Goal: Transaction & Acquisition: Purchase product/service

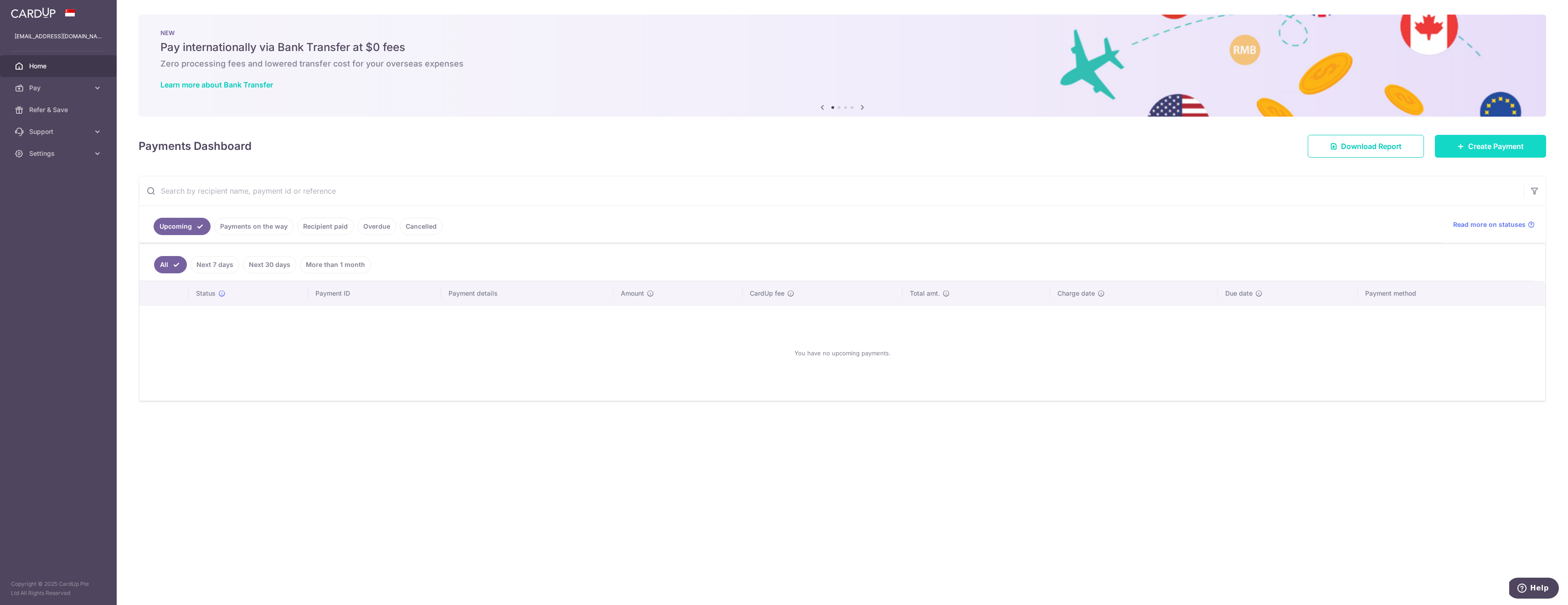
click at [1461, 141] on link "Create Payment" at bounding box center [1490, 146] width 111 height 23
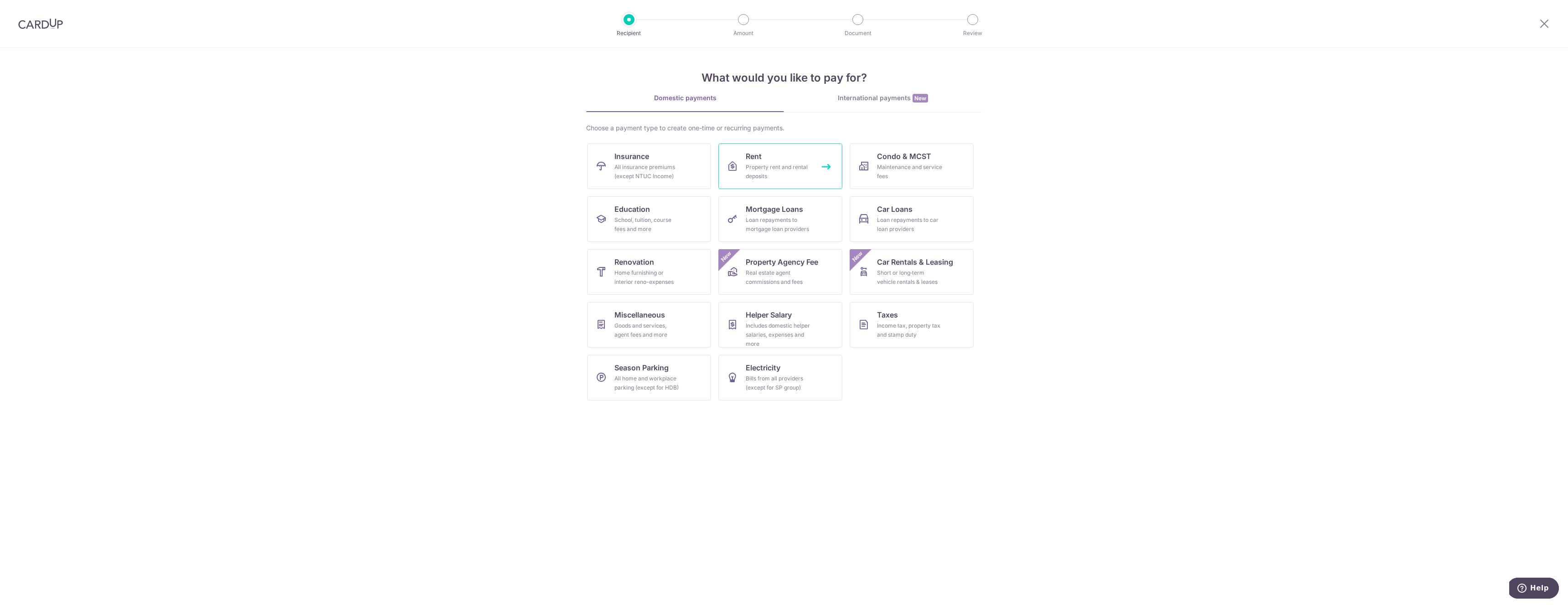
click at [768, 167] on div "Property rent and rental deposits" at bounding box center [779, 172] width 66 height 18
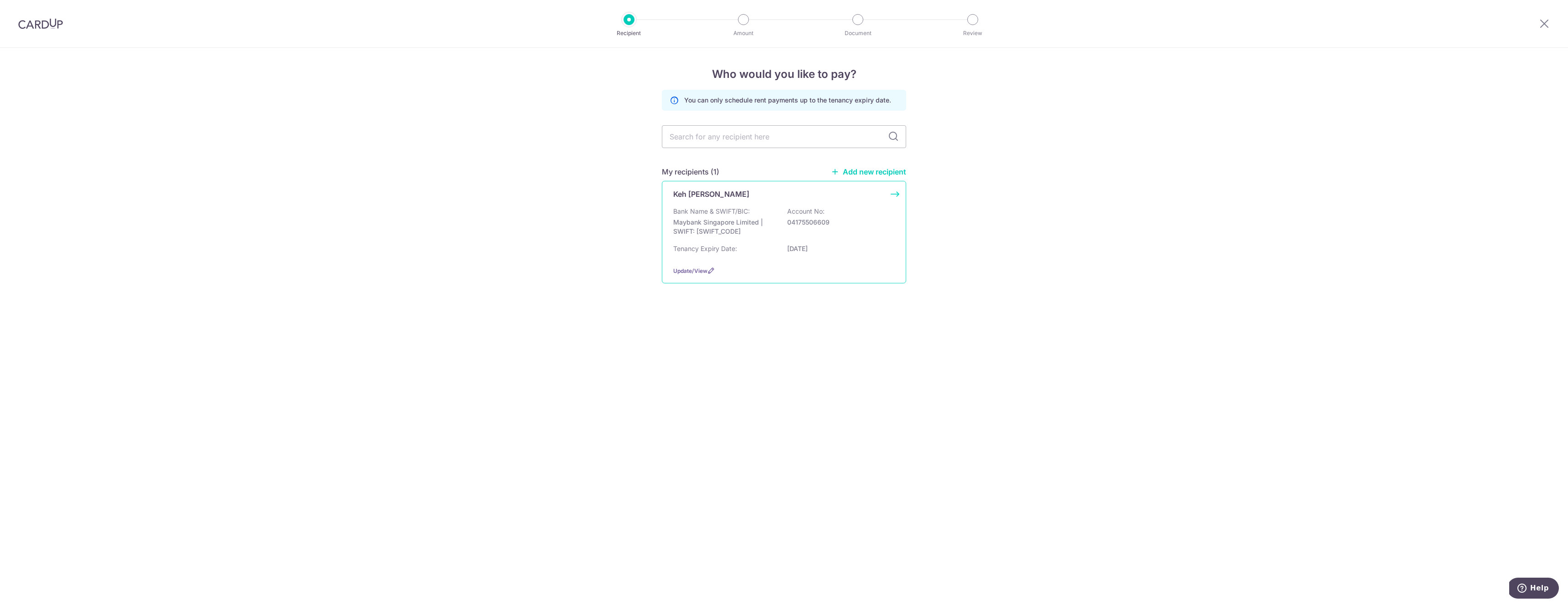
click at [724, 214] on p "Bank Name & SWIFT/BIC:" at bounding box center [711, 211] width 77 height 9
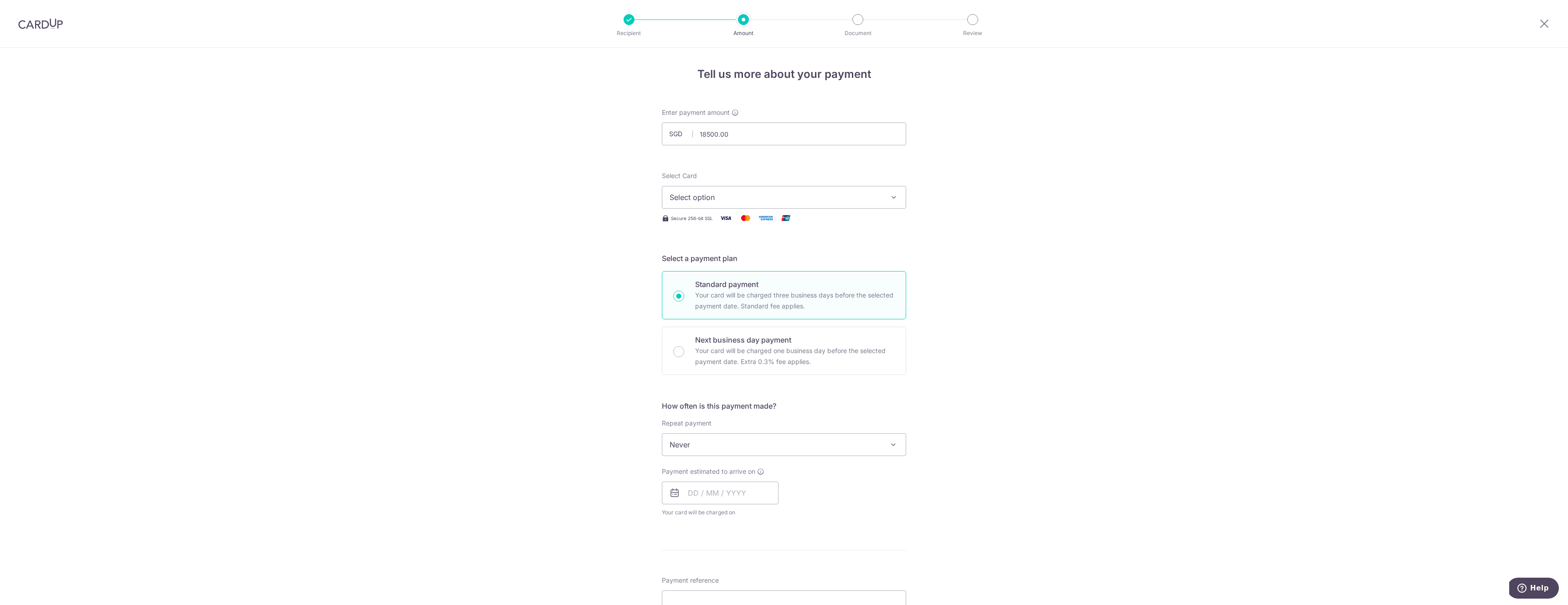
type input "18,500.00"
click at [724, 161] on form "Enter payment amount SGD 18,500.00 18500.00 Select Card Select option Add credi…" at bounding box center [784, 469] width 245 height 721
click at [881, 201] on span "Select option" at bounding box center [775, 197] width 212 height 11
click at [751, 199] on span "Select option" at bounding box center [775, 197] width 212 height 11
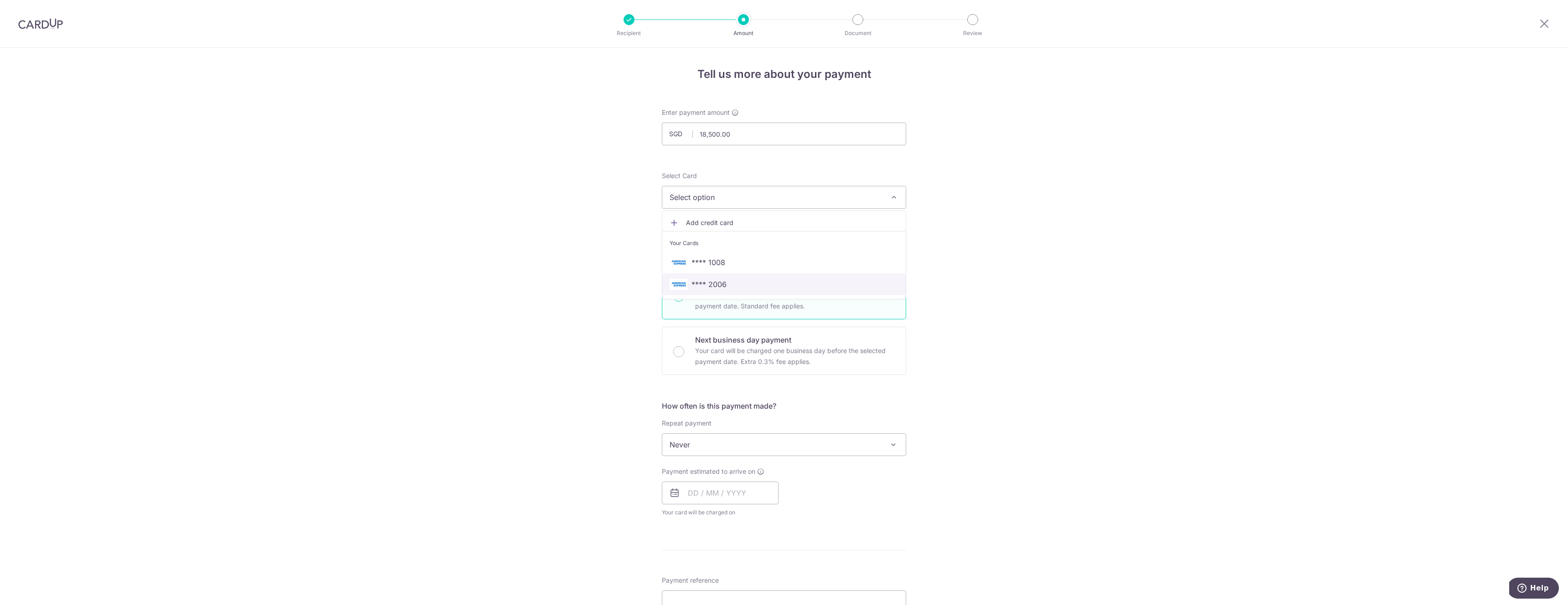
click at [709, 285] on span "**** 2006" at bounding box center [708, 284] width 35 height 11
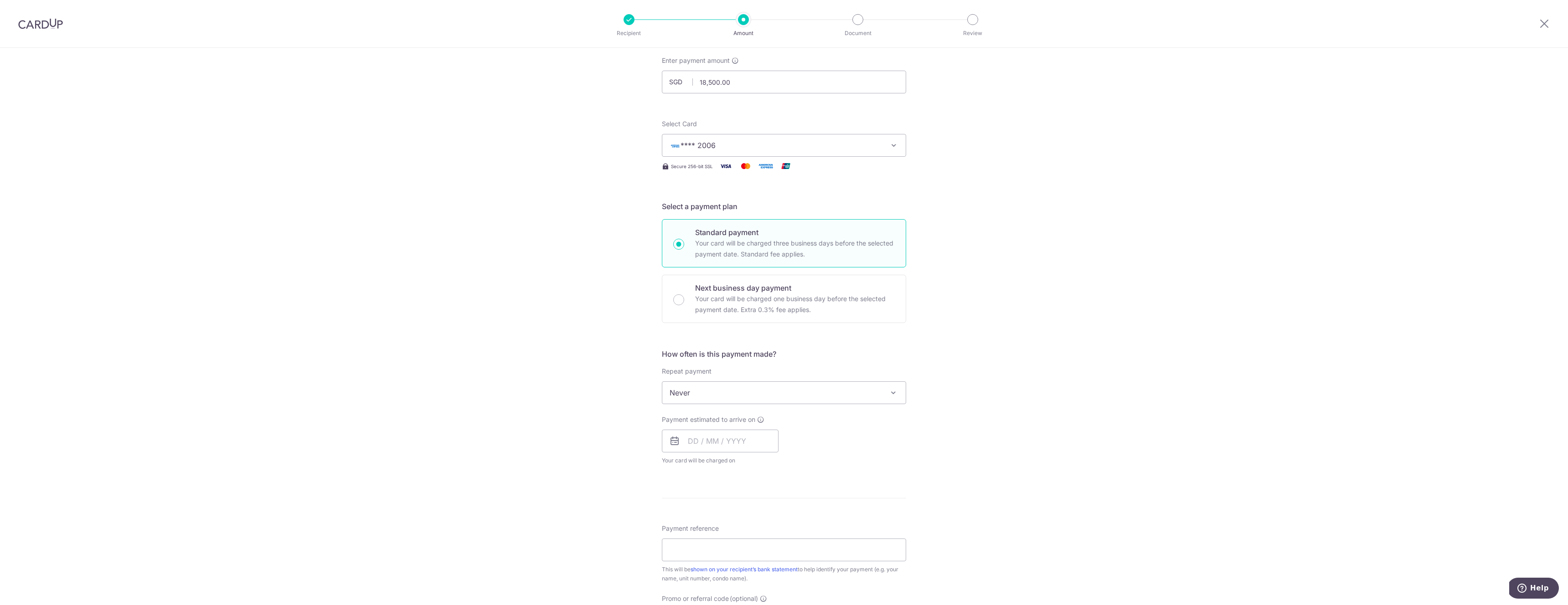
scroll to position [82, 0]
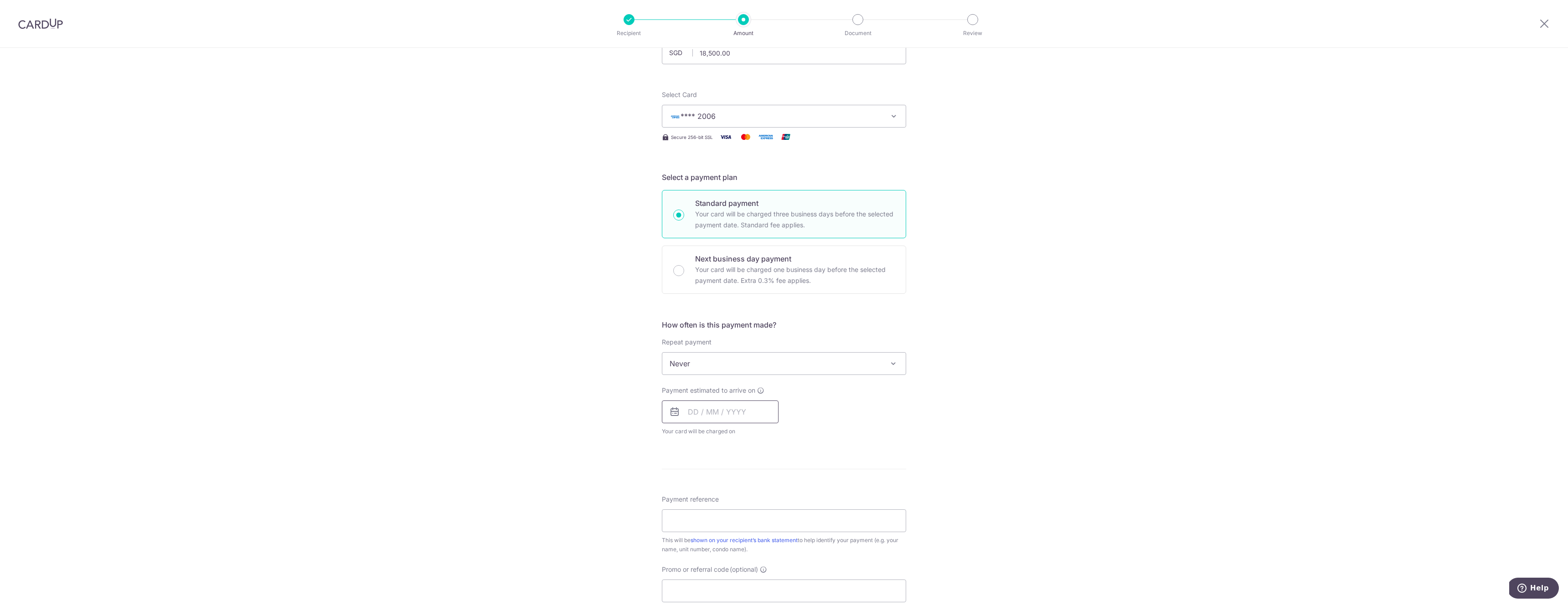
click at [694, 414] on input "text" at bounding box center [719, 412] width 116 height 23
click at [613, 444] on div "Tell us more about your payment Enter payment amount SGD 18,500.00 18500.00 Sel…" at bounding box center [784, 379] width 1568 height 825
click at [696, 411] on input "text" at bounding box center [719, 412] width 116 height 23
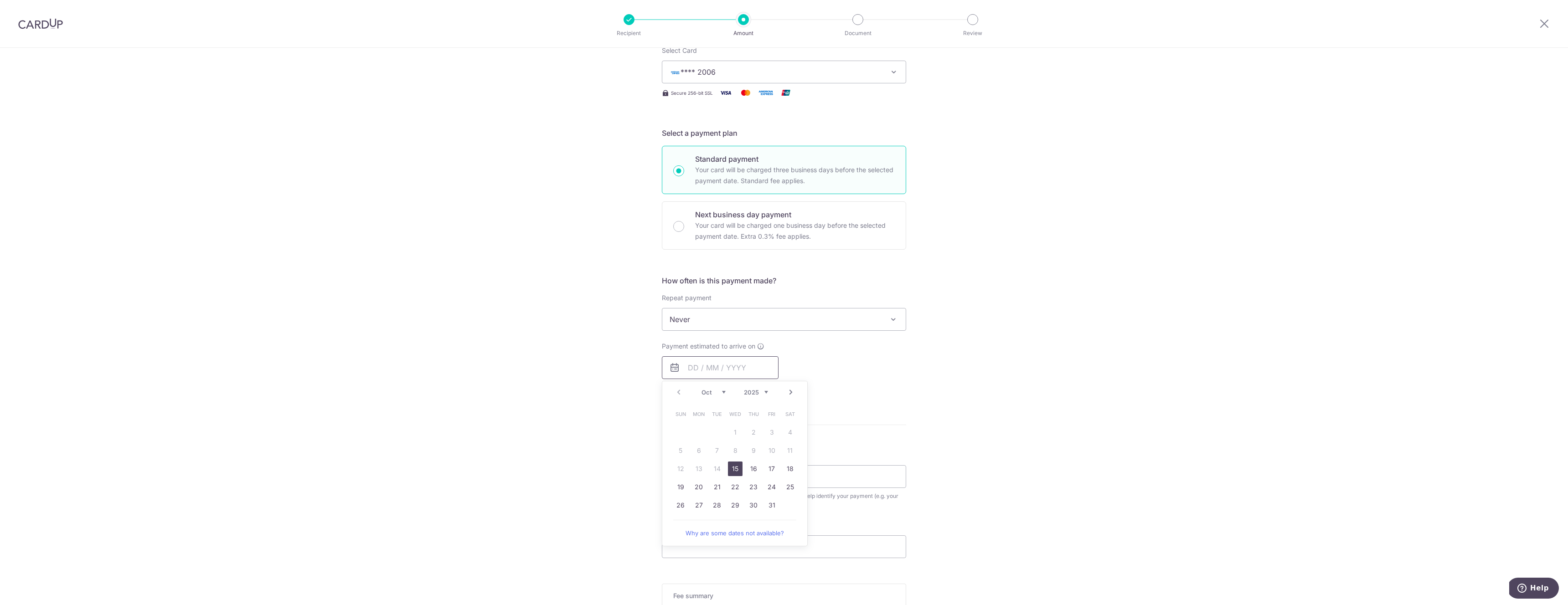
scroll to position [125, 0]
click at [733, 469] on link "15" at bounding box center [735, 469] width 15 height 15
type input "15/10/2025"
click at [1015, 454] on div "Tell us more about your payment Enter payment amount SGD 18,500.00 18500.00 Sel…" at bounding box center [784, 353] width 1568 height 862
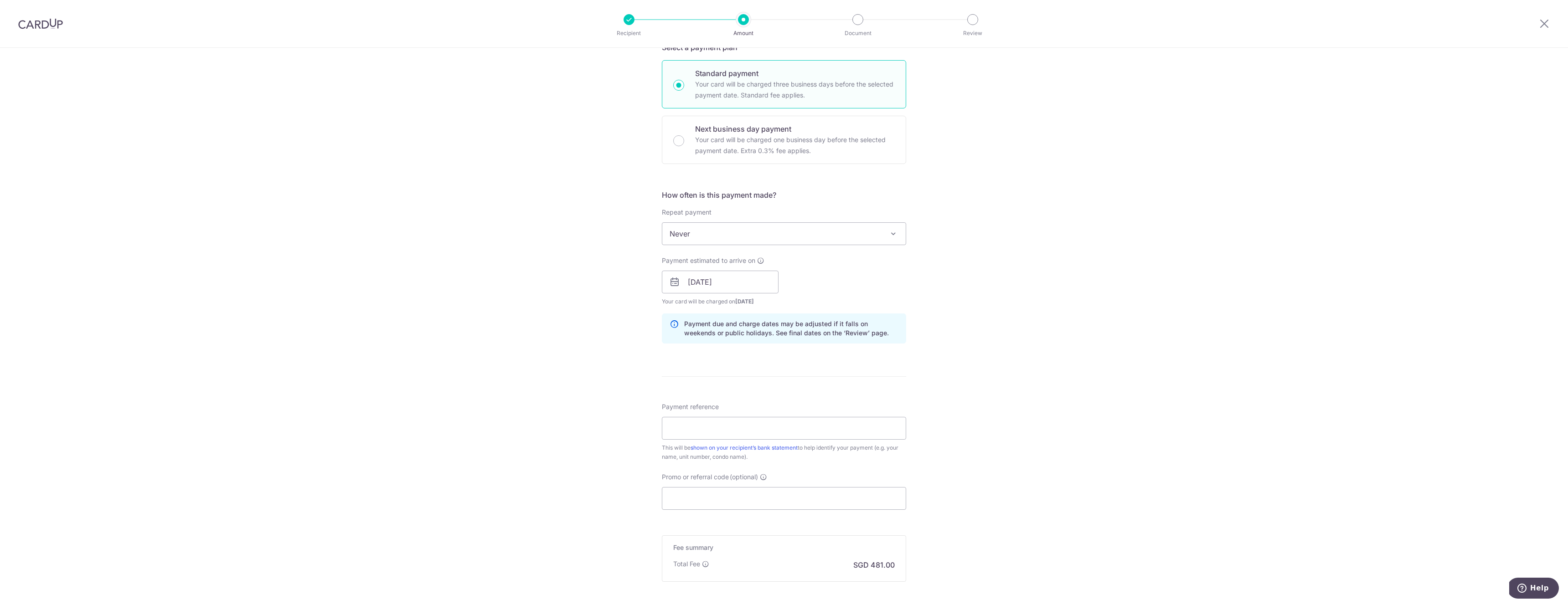
scroll to position [232, 0]
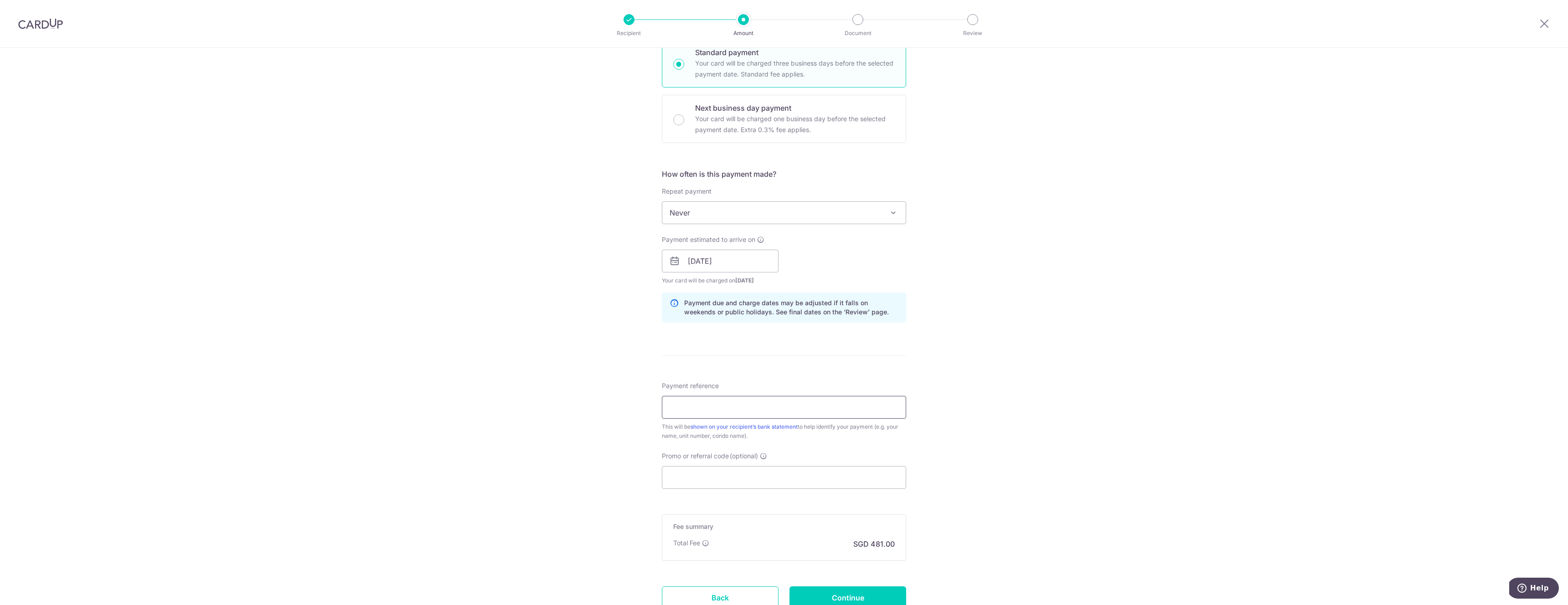
click at [752, 410] on input "Payment reference" at bounding box center [784, 407] width 245 height 23
type input "Tushar rent keppel bay"
click at [622, 474] on div "Tell us more about your payment Enter payment amount SGD 18,500.00 18500.00 Sel…" at bounding box center [784, 247] width 1568 height 862
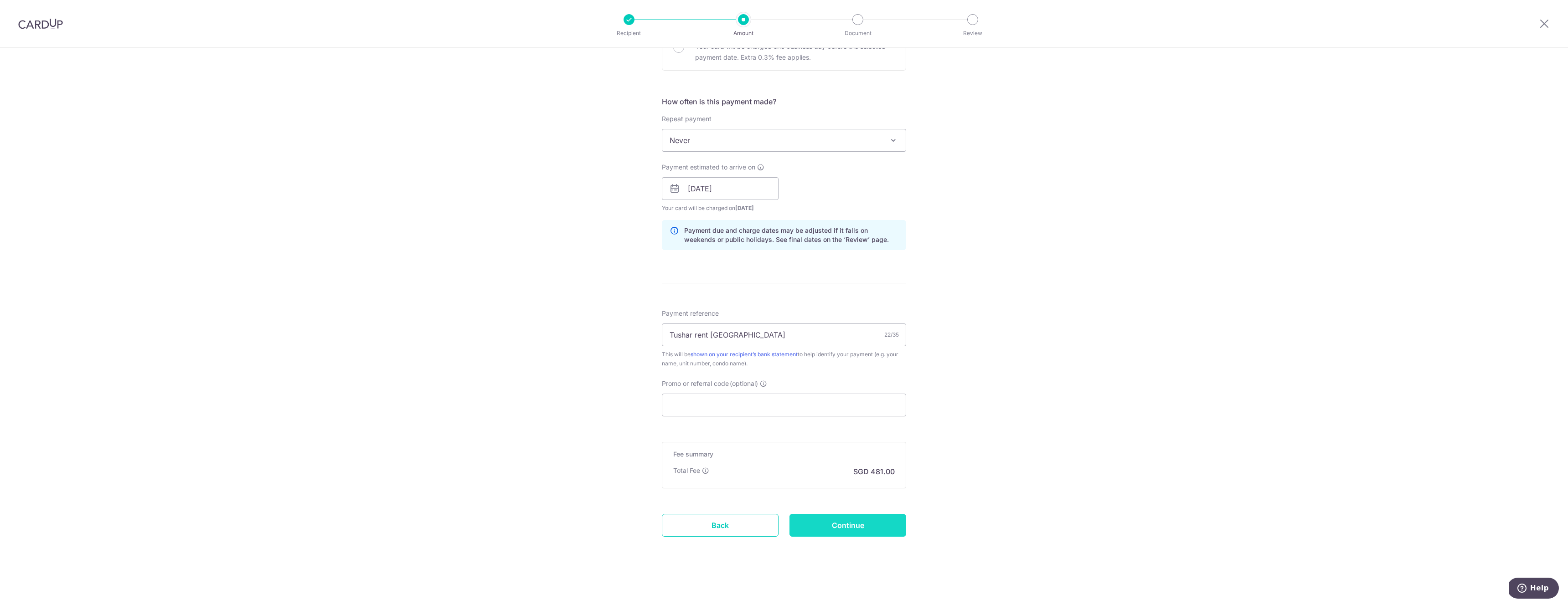
click at [826, 526] on input "Continue" at bounding box center [847, 525] width 116 height 23
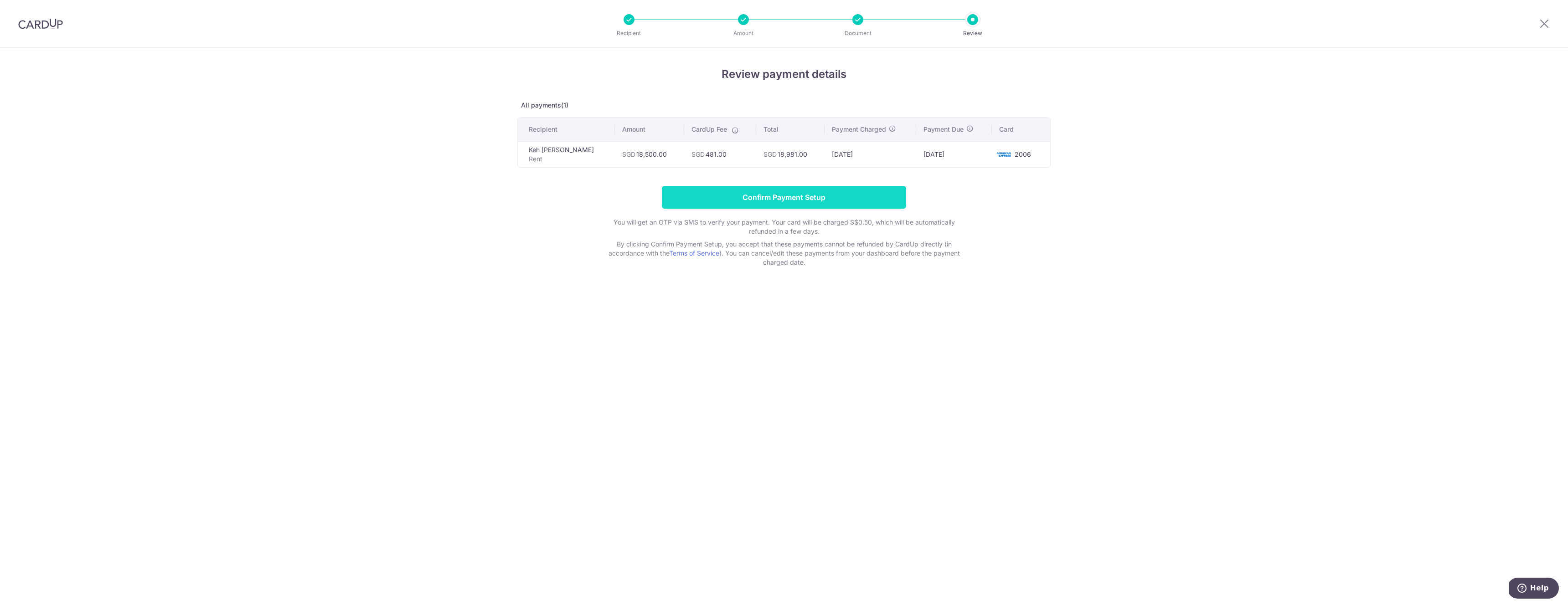
click at [798, 199] on input "Confirm Payment Setup" at bounding box center [784, 197] width 245 height 23
